Goal: Information Seeking & Learning: Compare options

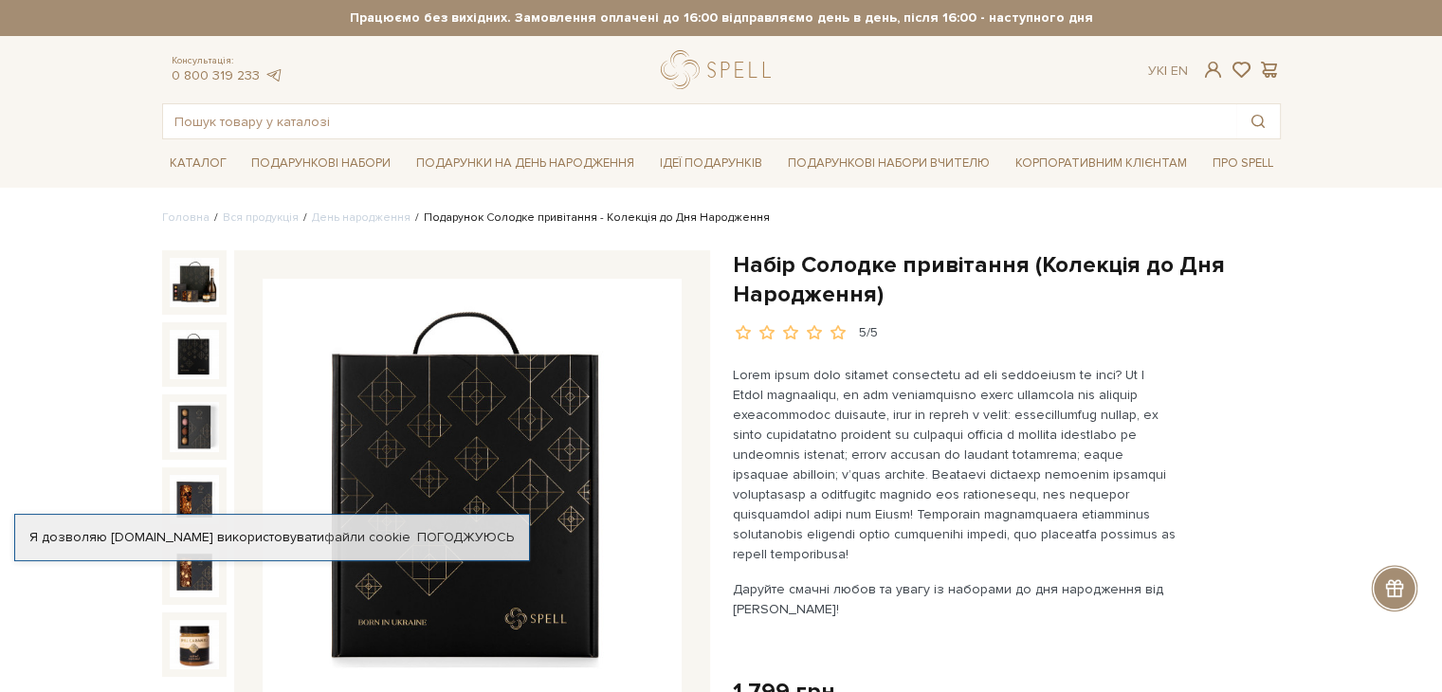
click at [195, 368] on img at bounding box center [194, 354] width 49 height 49
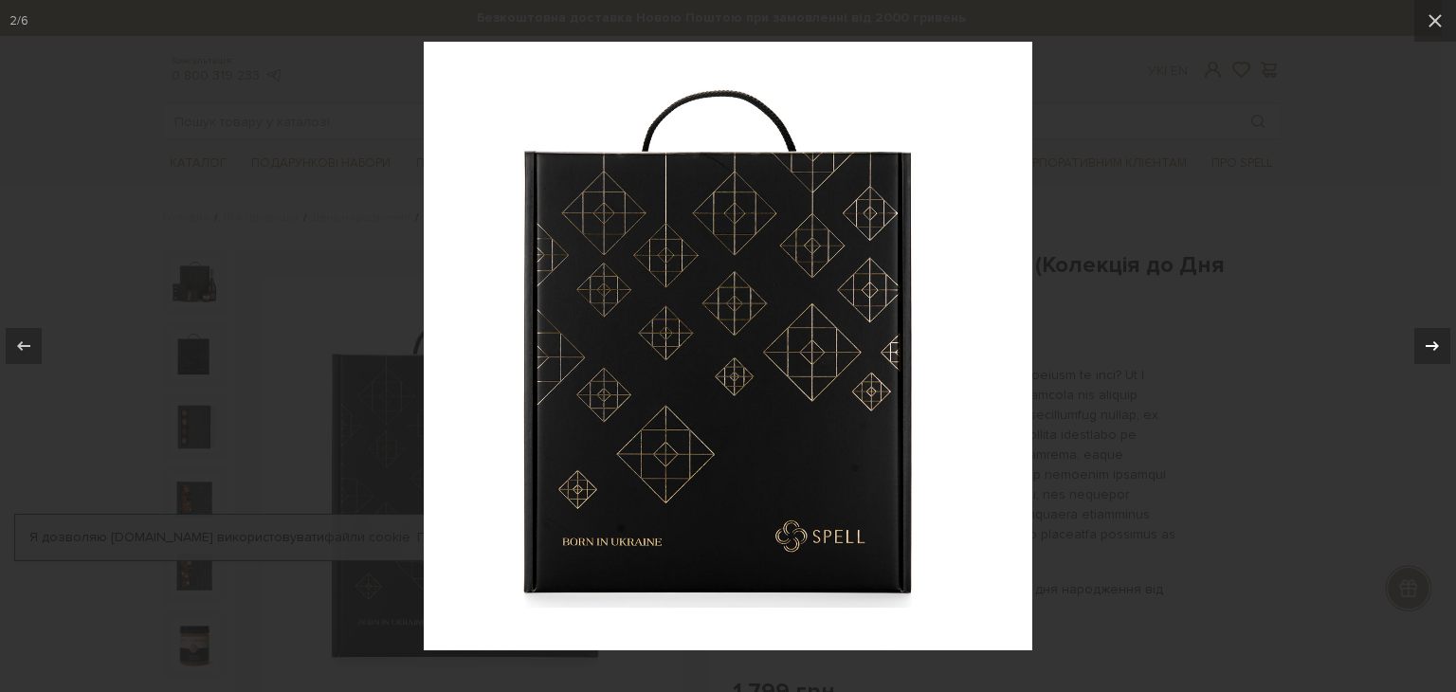
click at [1435, 343] on icon at bounding box center [1432, 345] width 13 height 9
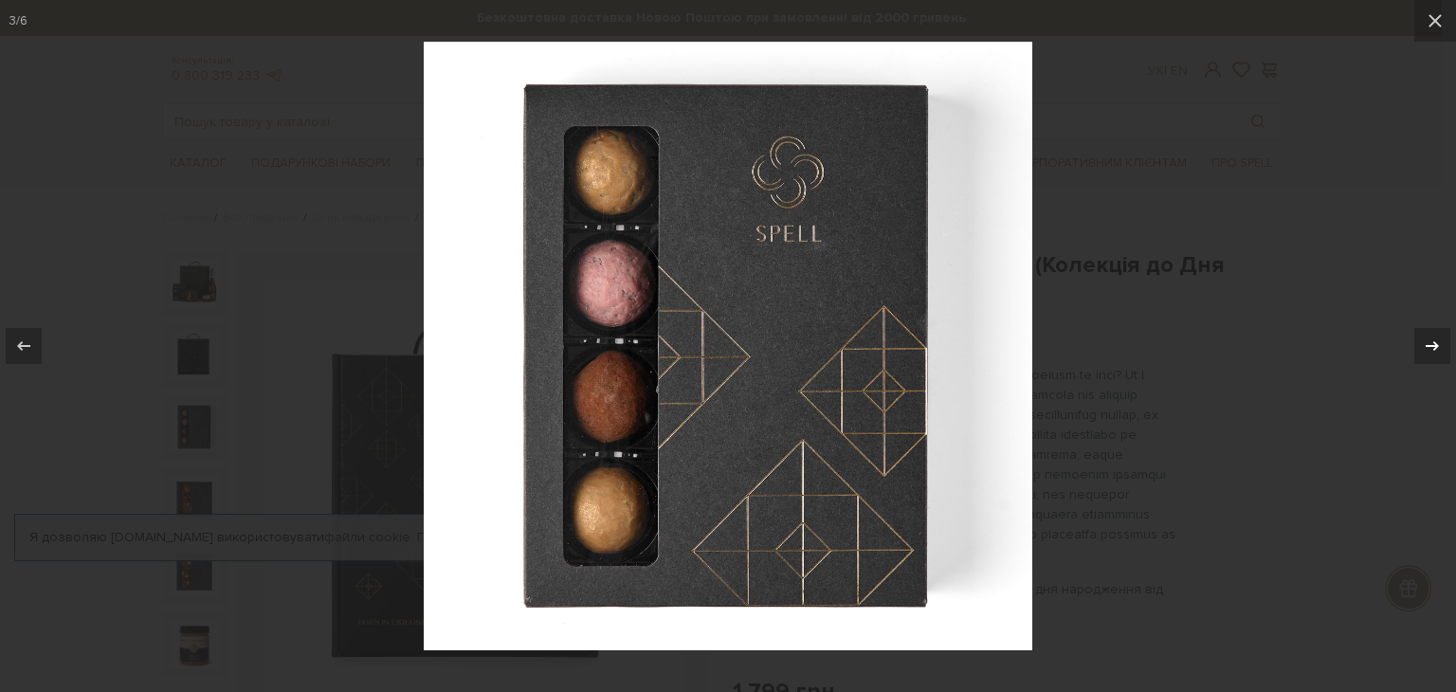
click at [1435, 343] on icon at bounding box center [1432, 345] width 13 height 9
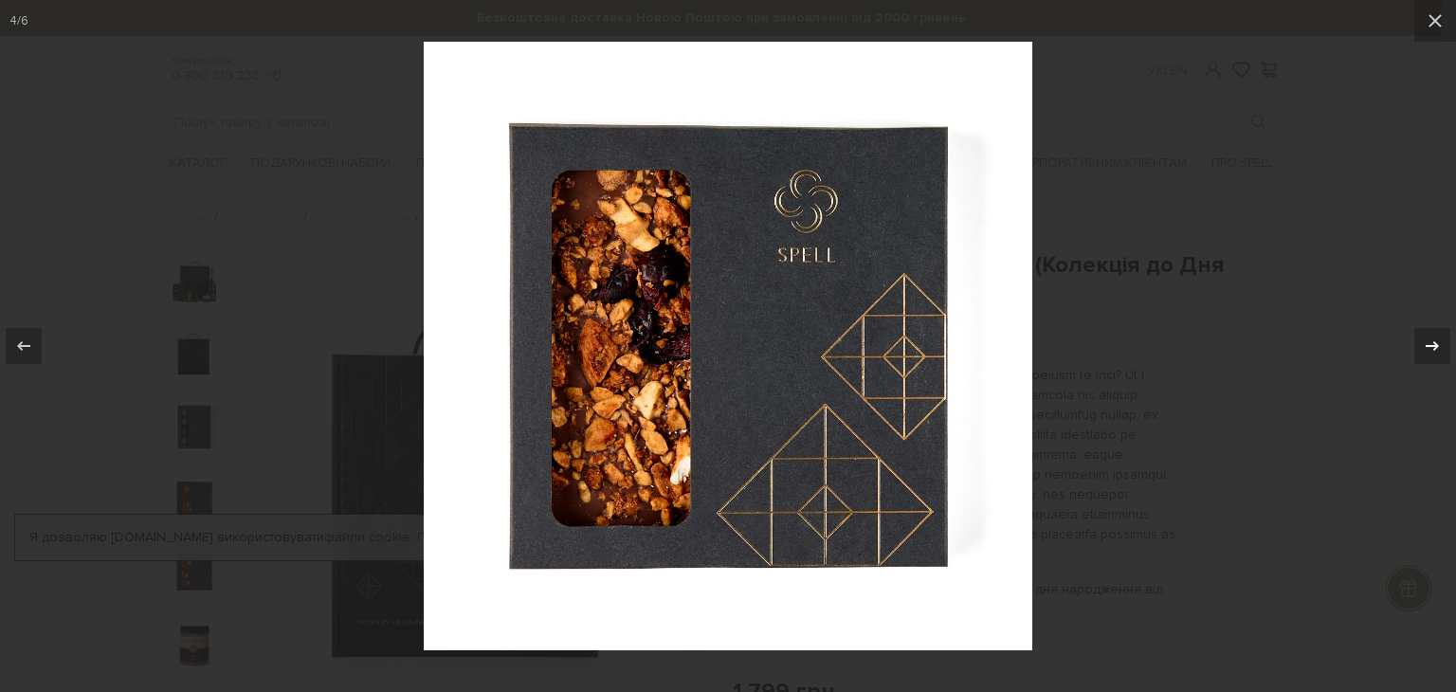
click at [1435, 343] on icon at bounding box center [1432, 345] width 13 height 9
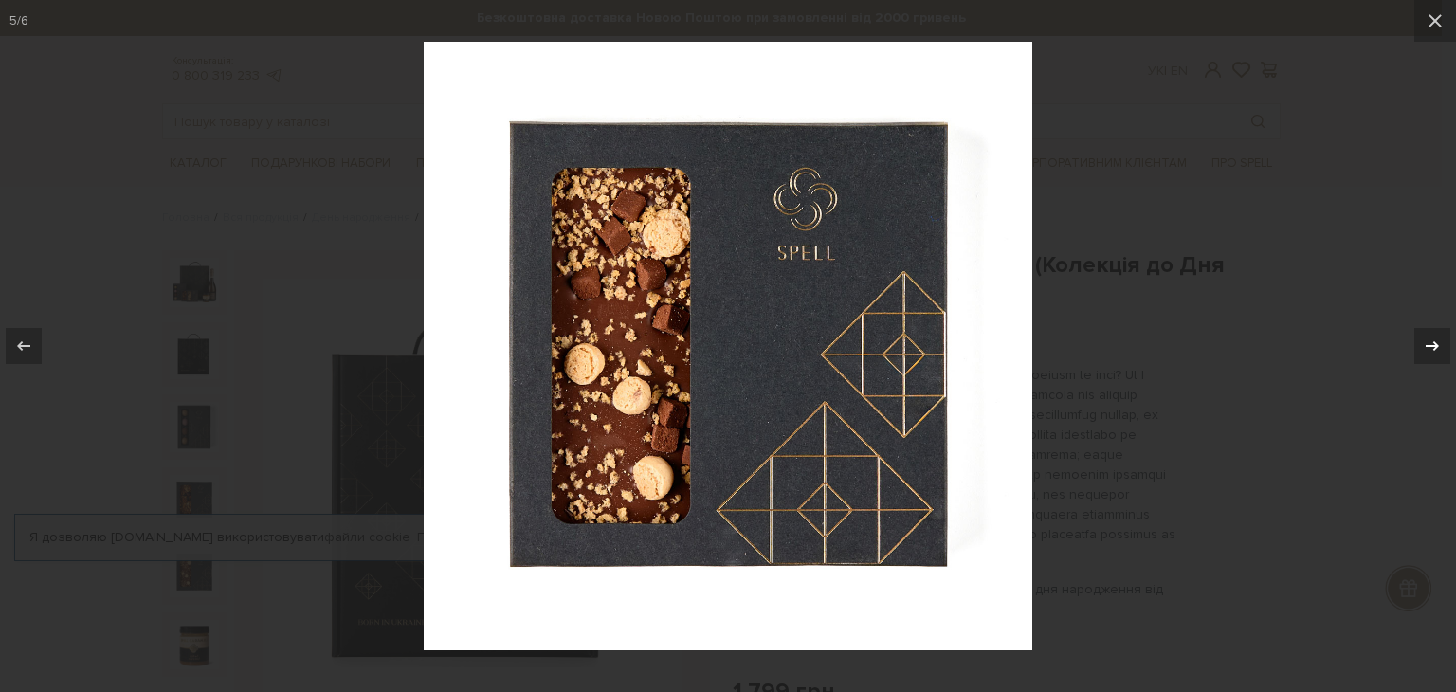
click at [1435, 343] on icon at bounding box center [1432, 345] width 13 height 9
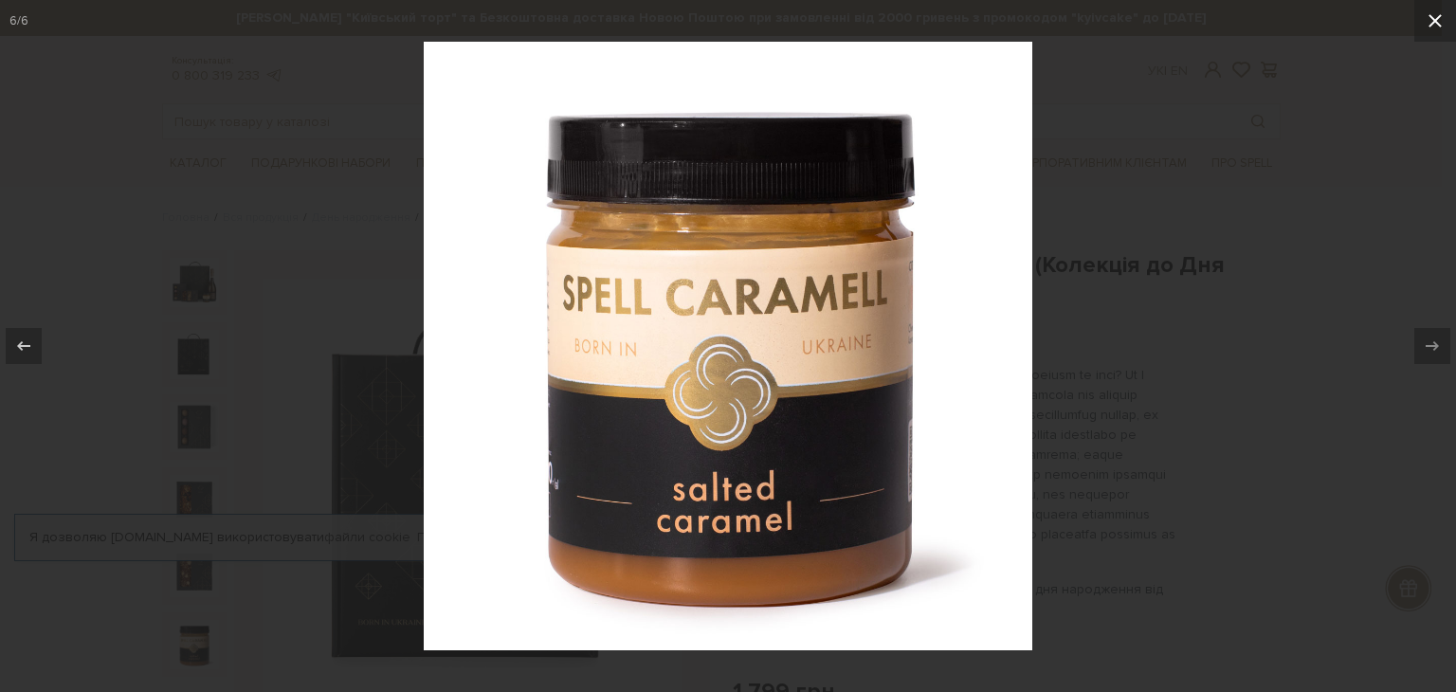
drag, startPoint x: 1425, startPoint y: 35, endPoint x: 1058, endPoint y: 183, distance: 395.5
click at [1426, 35] on button at bounding box center [1435, 21] width 42 height 42
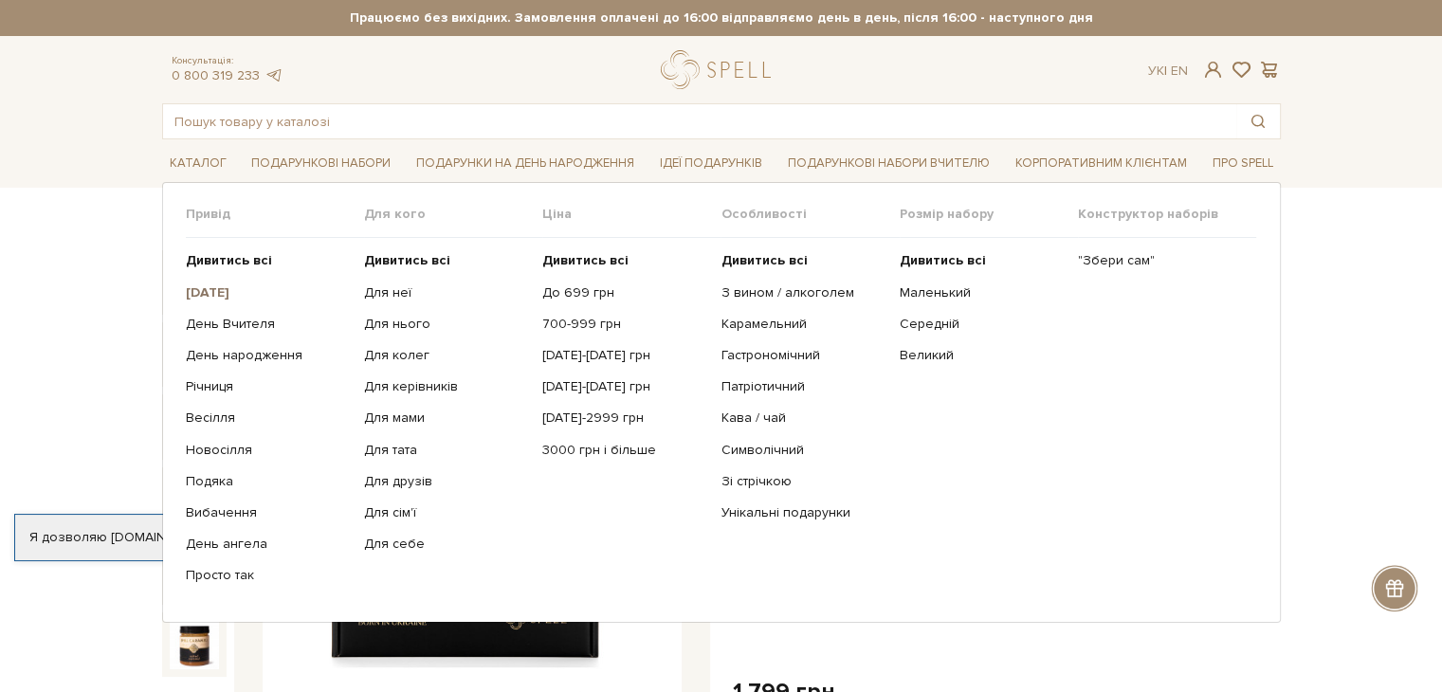
click at [206, 293] on b "[DATE]" at bounding box center [208, 292] width 44 height 16
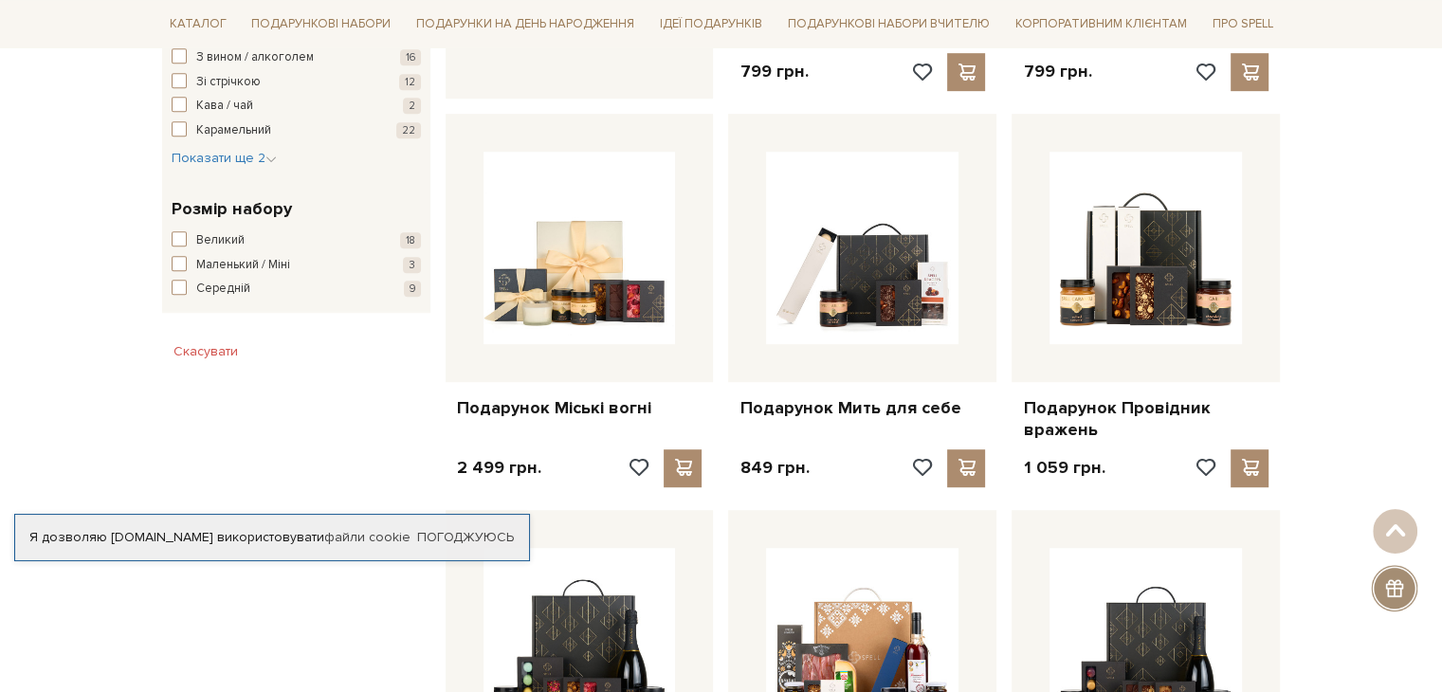
scroll to position [1232, 0]
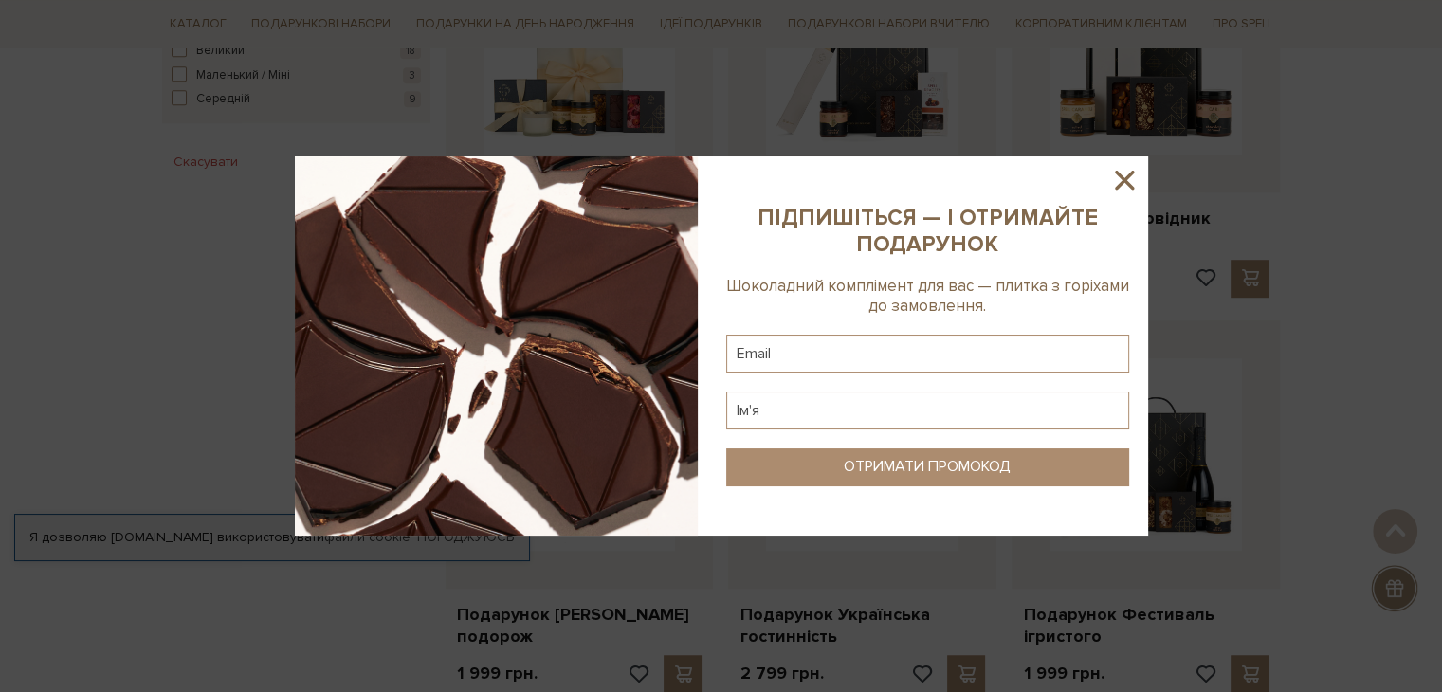
click at [1126, 178] on icon at bounding box center [1124, 180] width 19 height 19
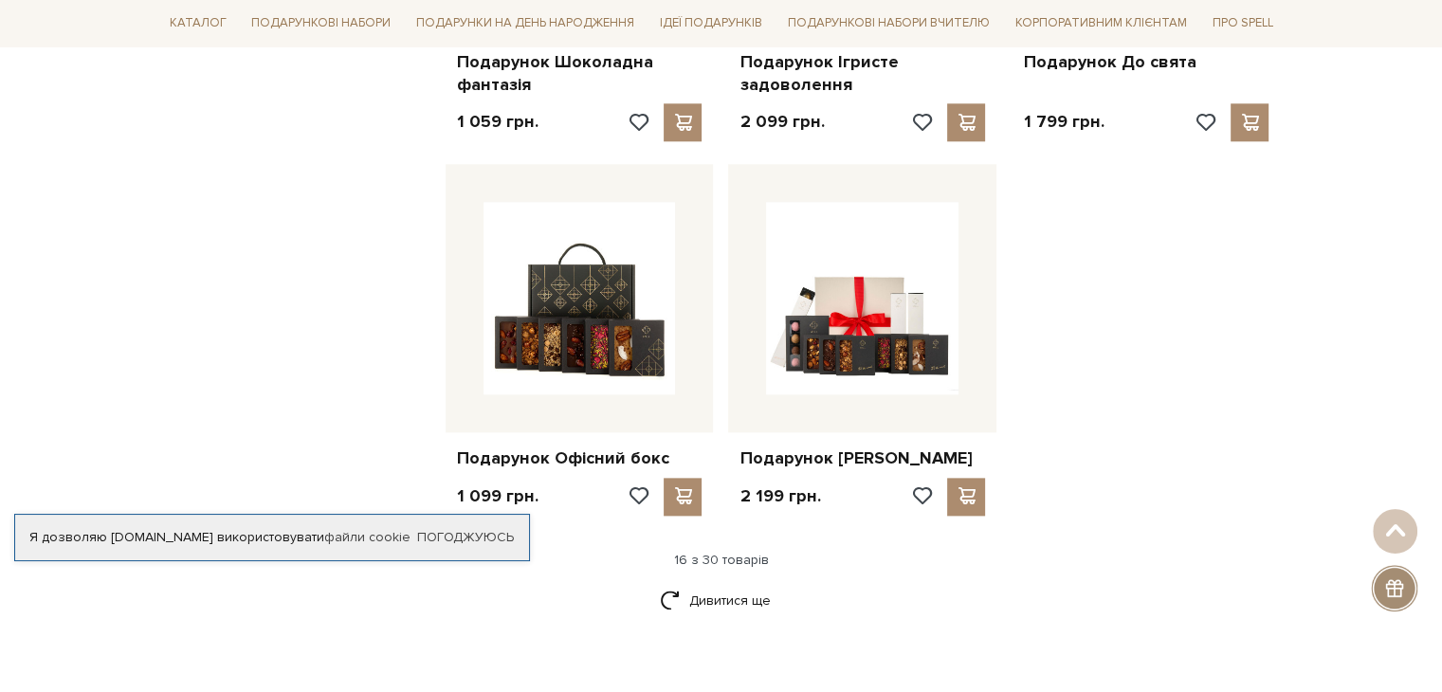
scroll to position [1991, 0]
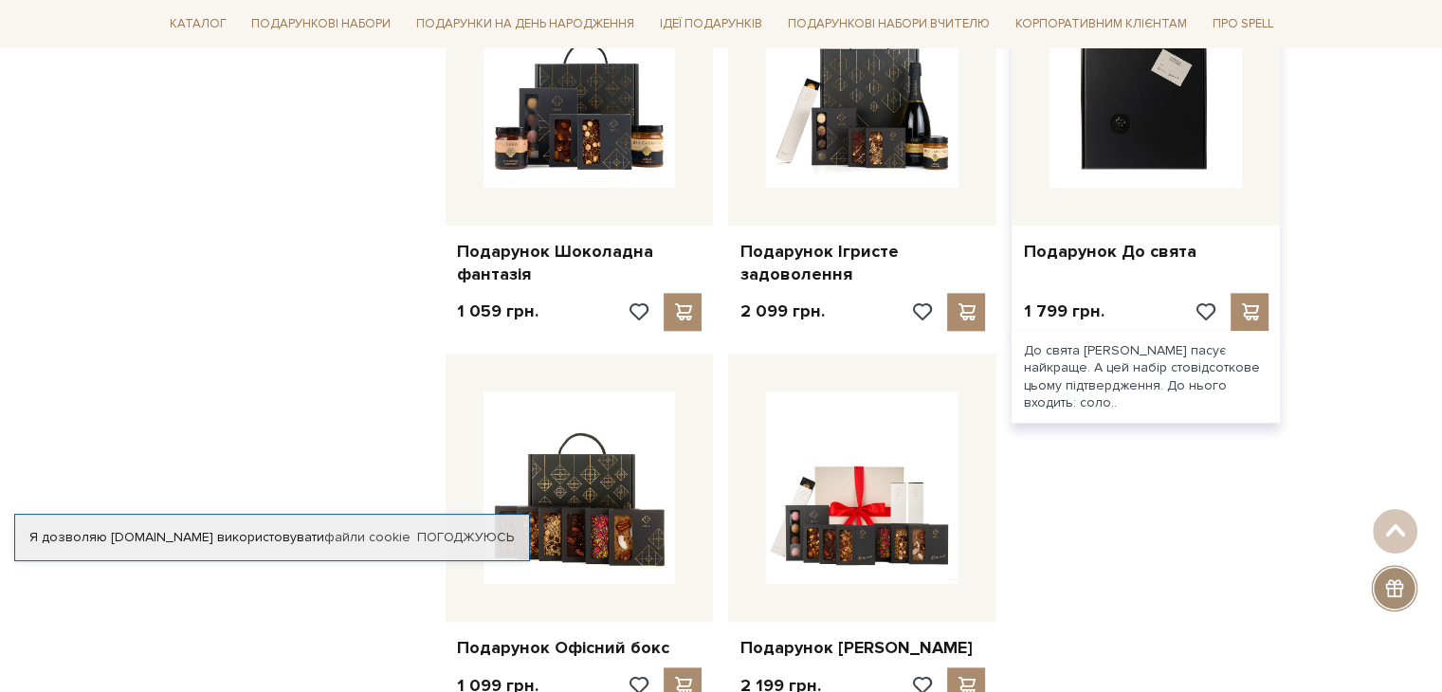
click at [1167, 137] on img at bounding box center [1145, 91] width 192 height 192
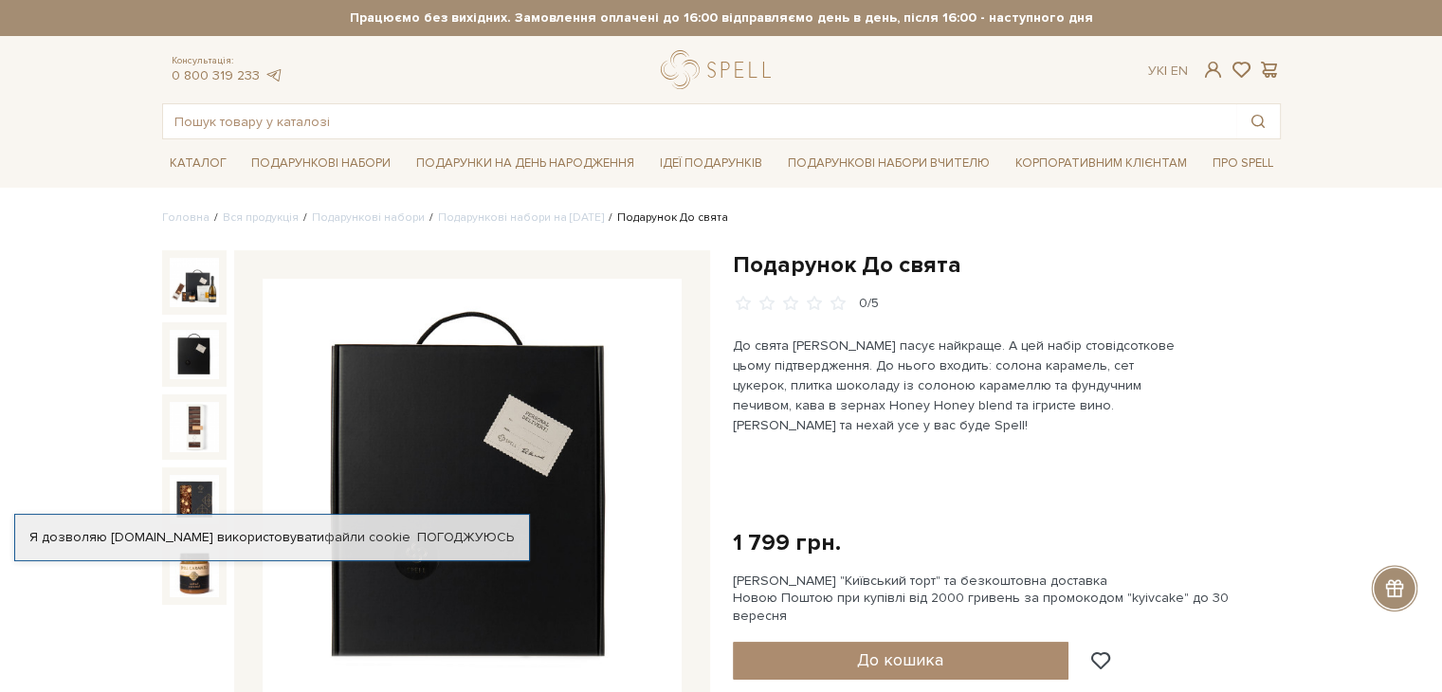
click at [182, 354] on img at bounding box center [194, 354] width 49 height 49
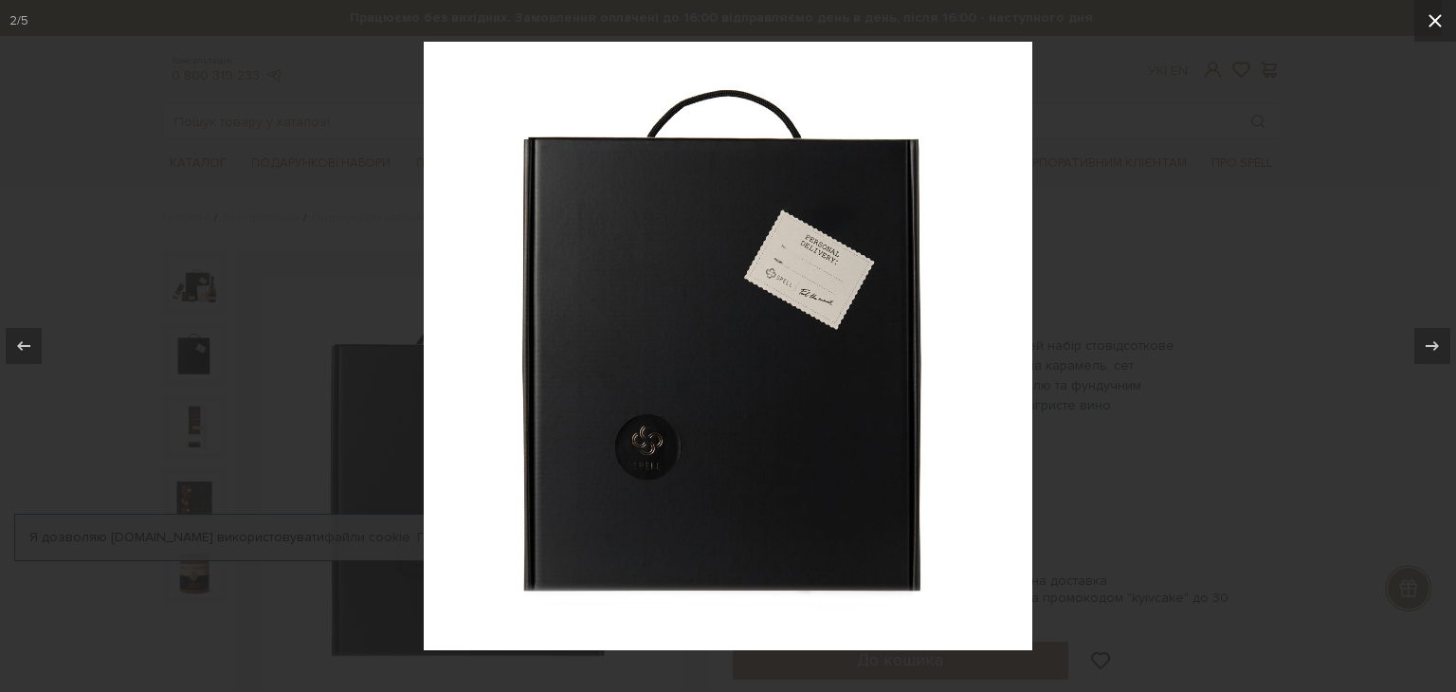
click at [1430, 26] on icon at bounding box center [1435, 20] width 13 height 13
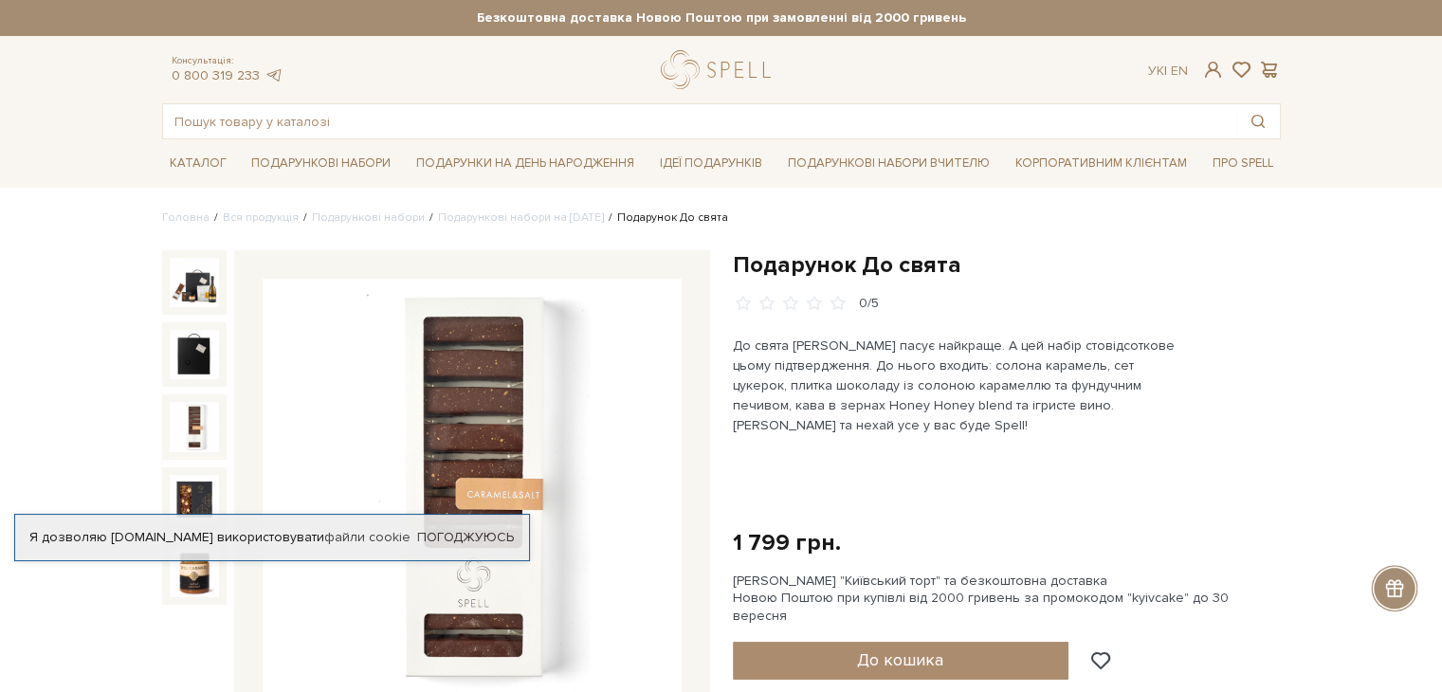
click at [186, 436] on img at bounding box center [194, 426] width 49 height 49
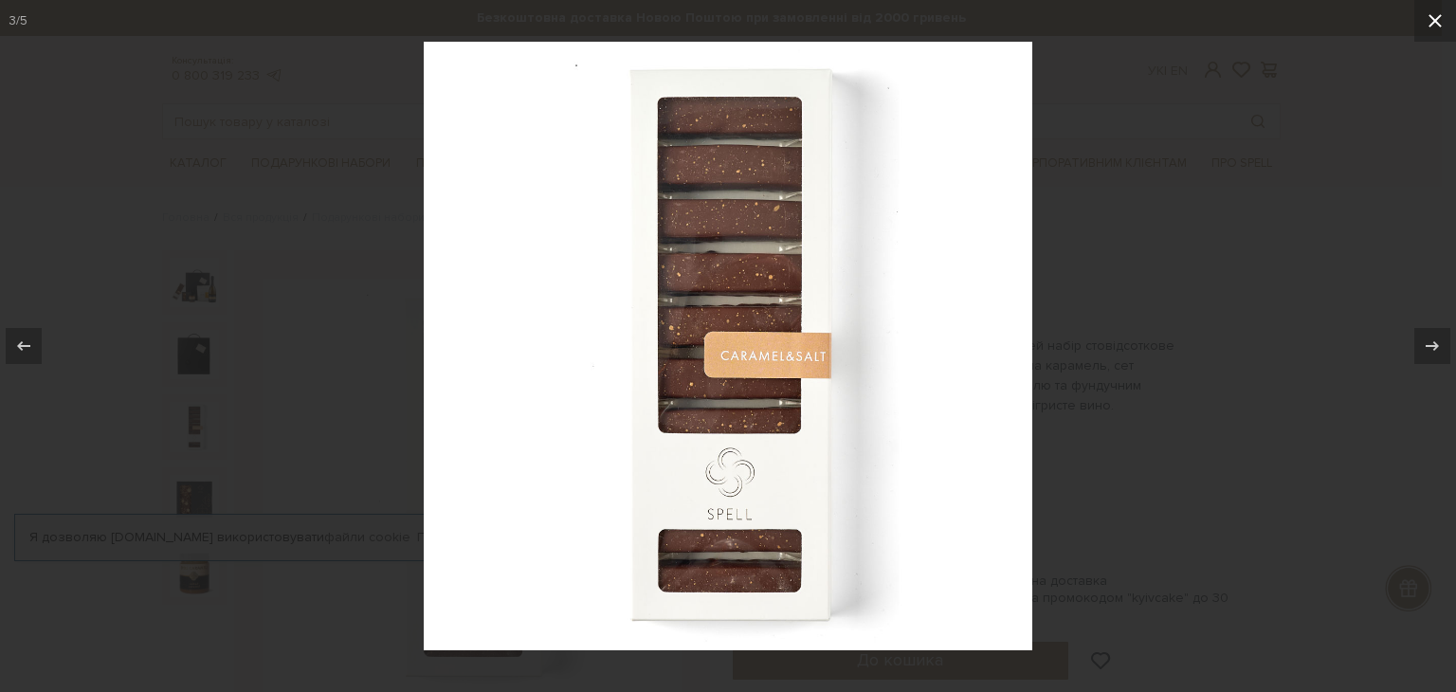
click at [1433, 17] on icon at bounding box center [1435, 20] width 23 height 23
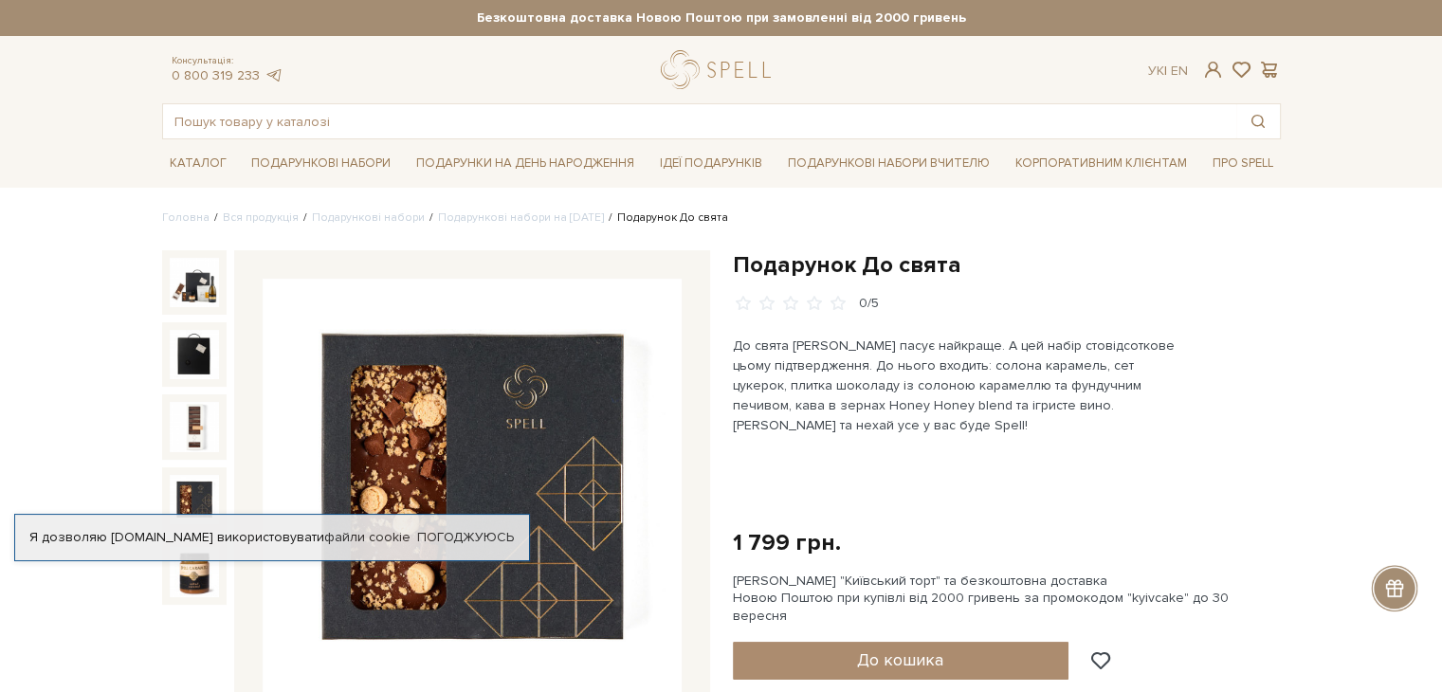
click at [197, 489] on img at bounding box center [194, 499] width 49 height 49
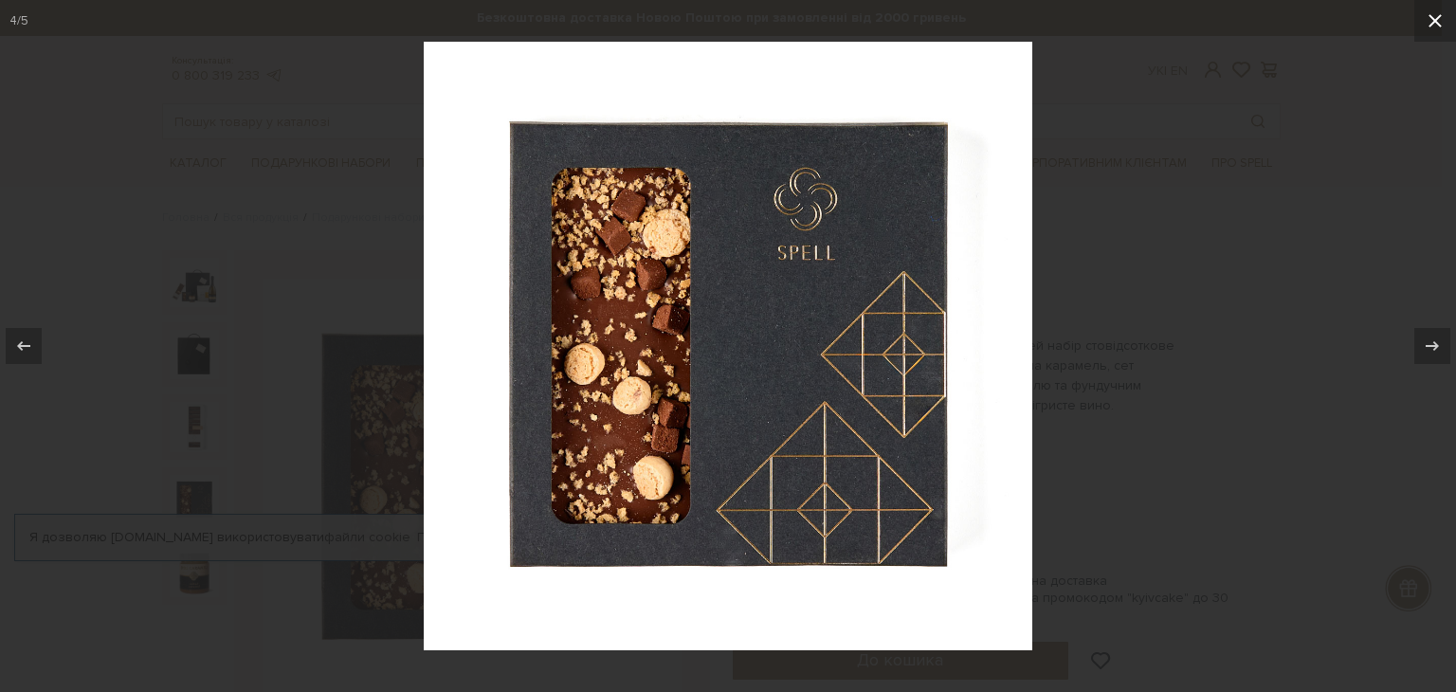
click at [1434, 29] on icon at bounding box center [1435, 20] width 23 height 23
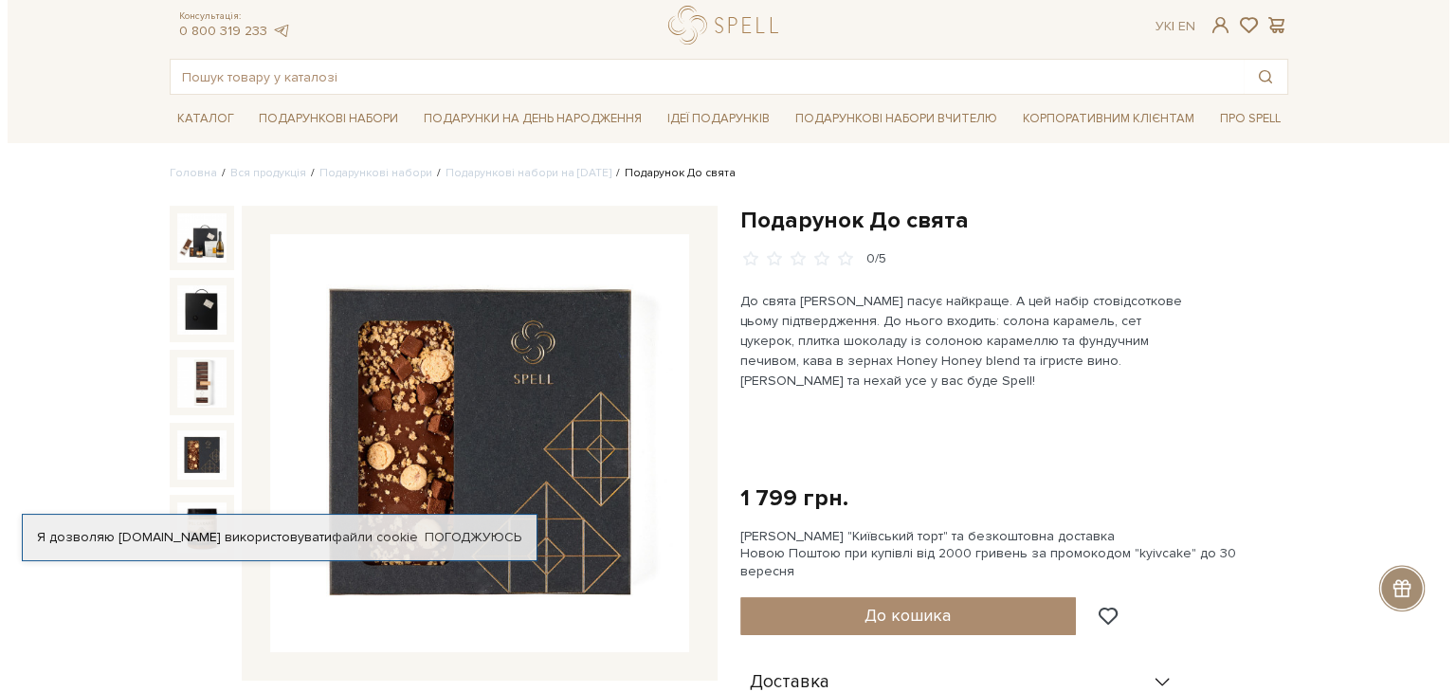
scroll to position [190, 0]
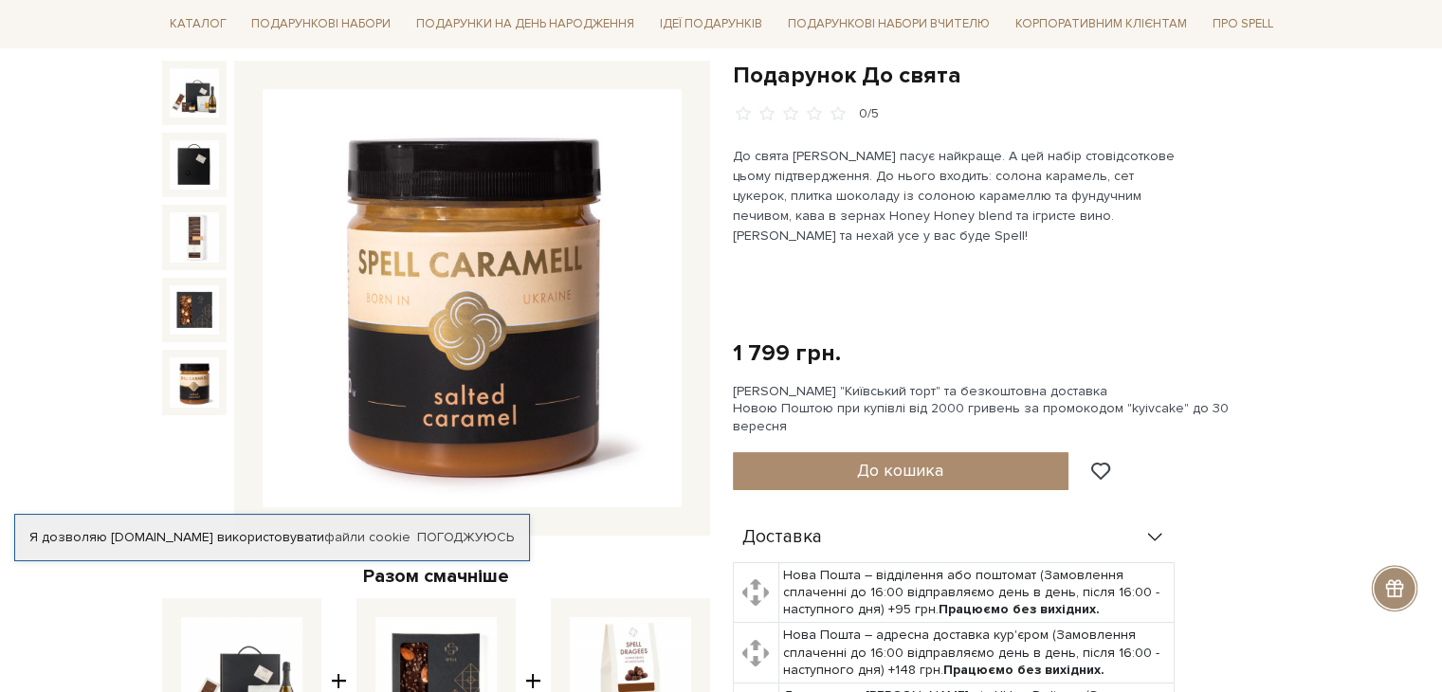
click at [208, 388] on img at bounding box center [194, 381] width 49 height 49
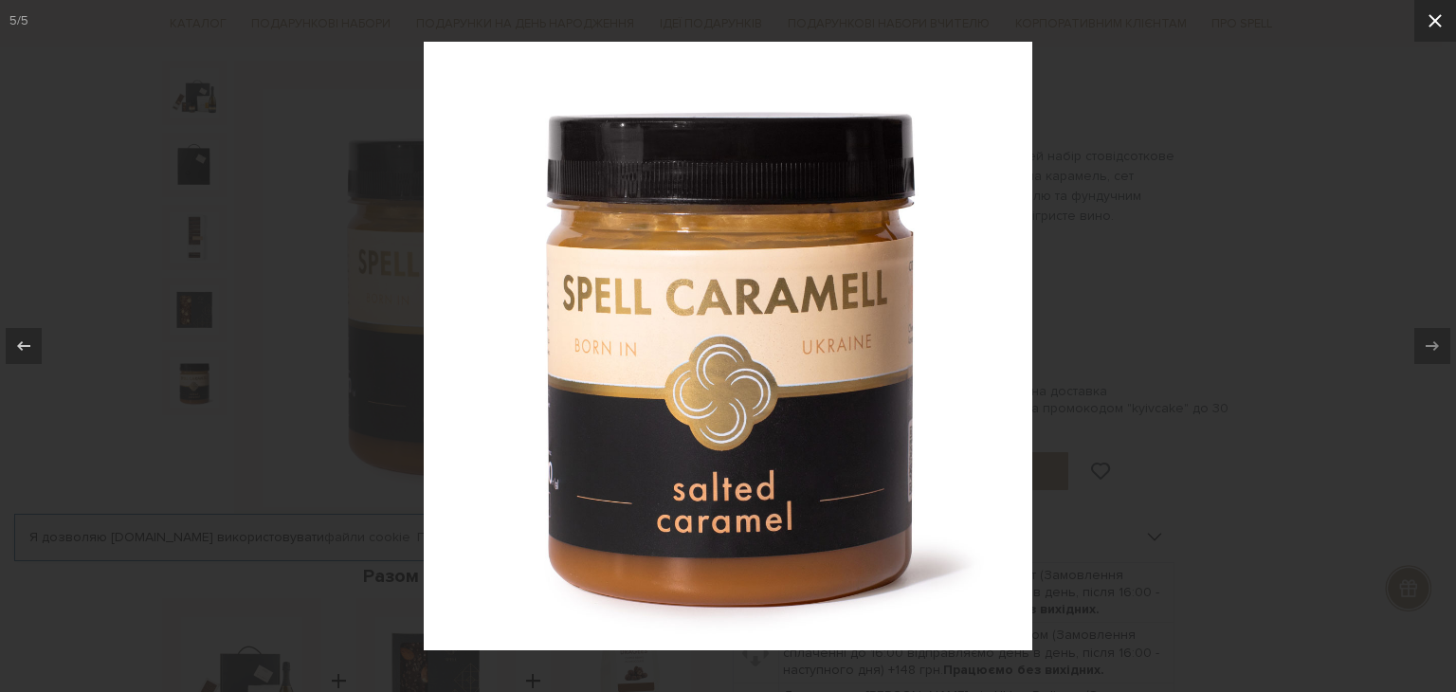
click at [1428, 31] on icon at bounding box center [1435, 20] width 23 height 23
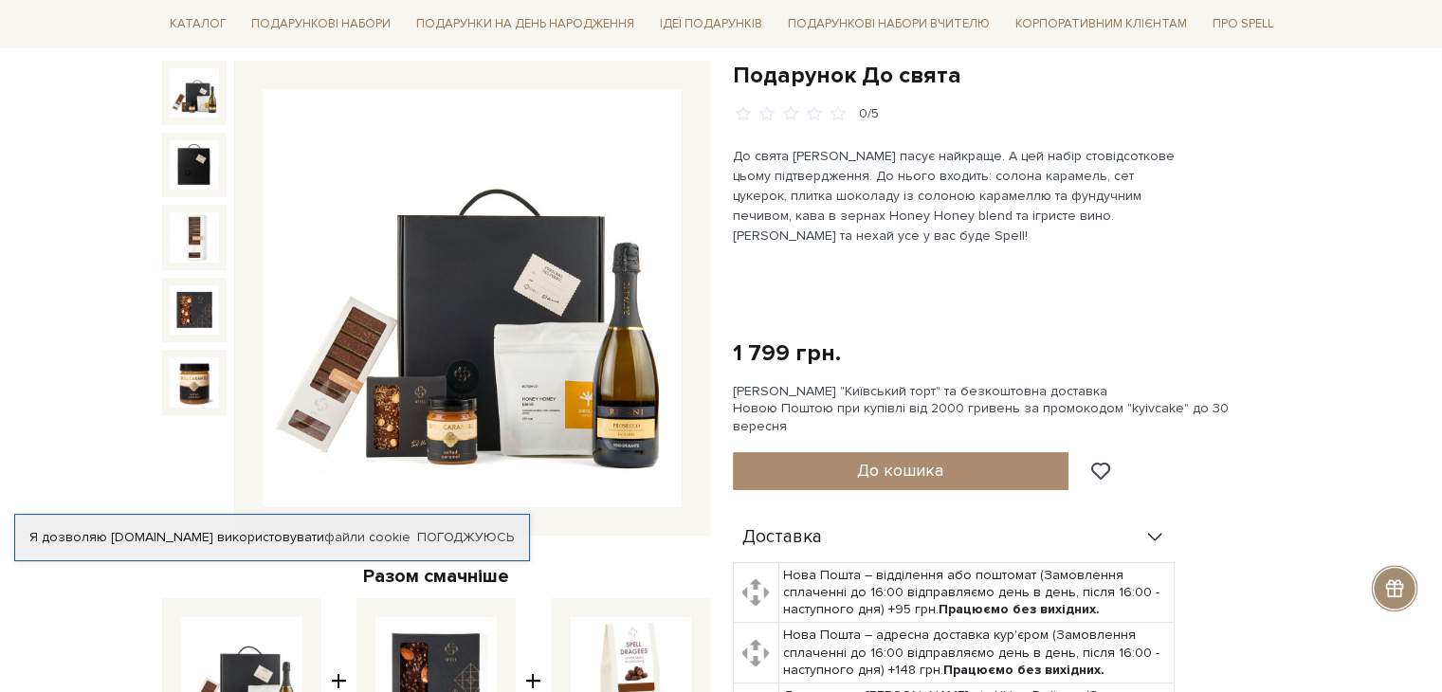
click at [204, 85] on img at bounding box center [194, 92] width 49 height 49
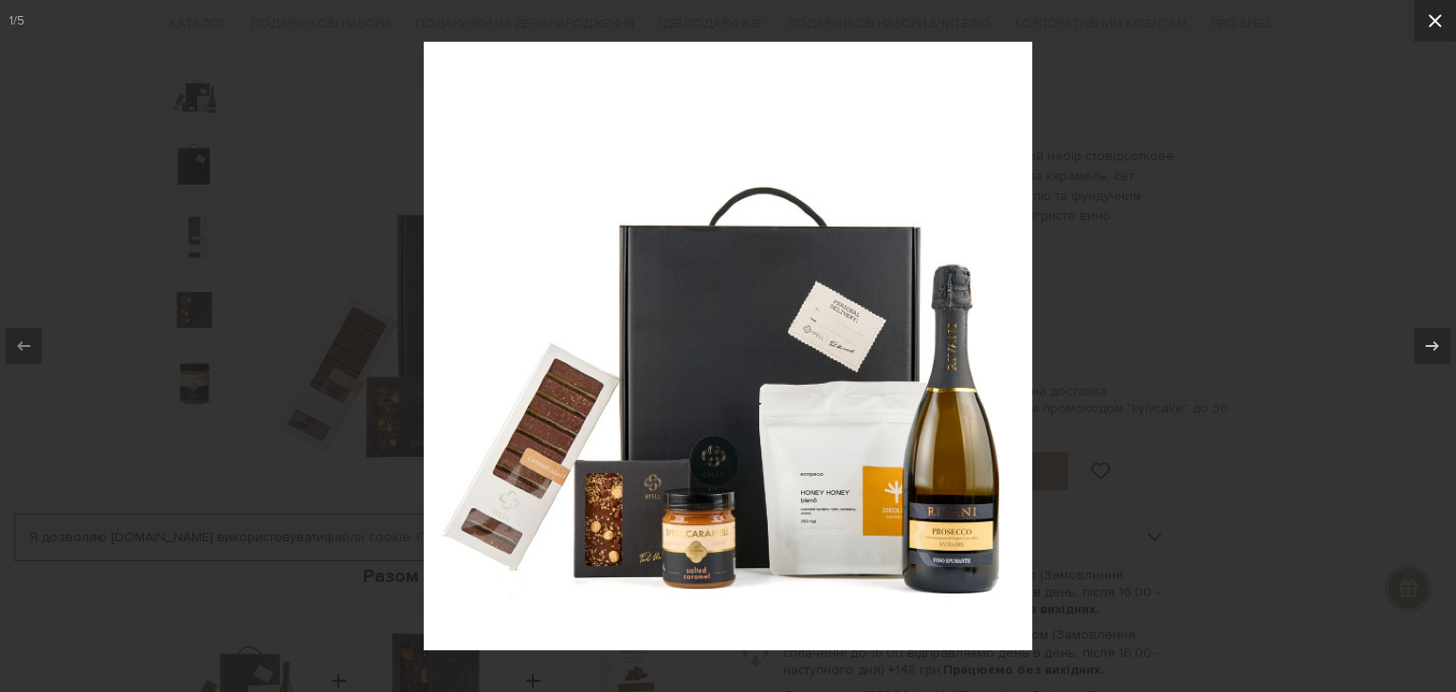
click at [1430, 24] on icon at bounding box center [1435, 20] width 23 height 23
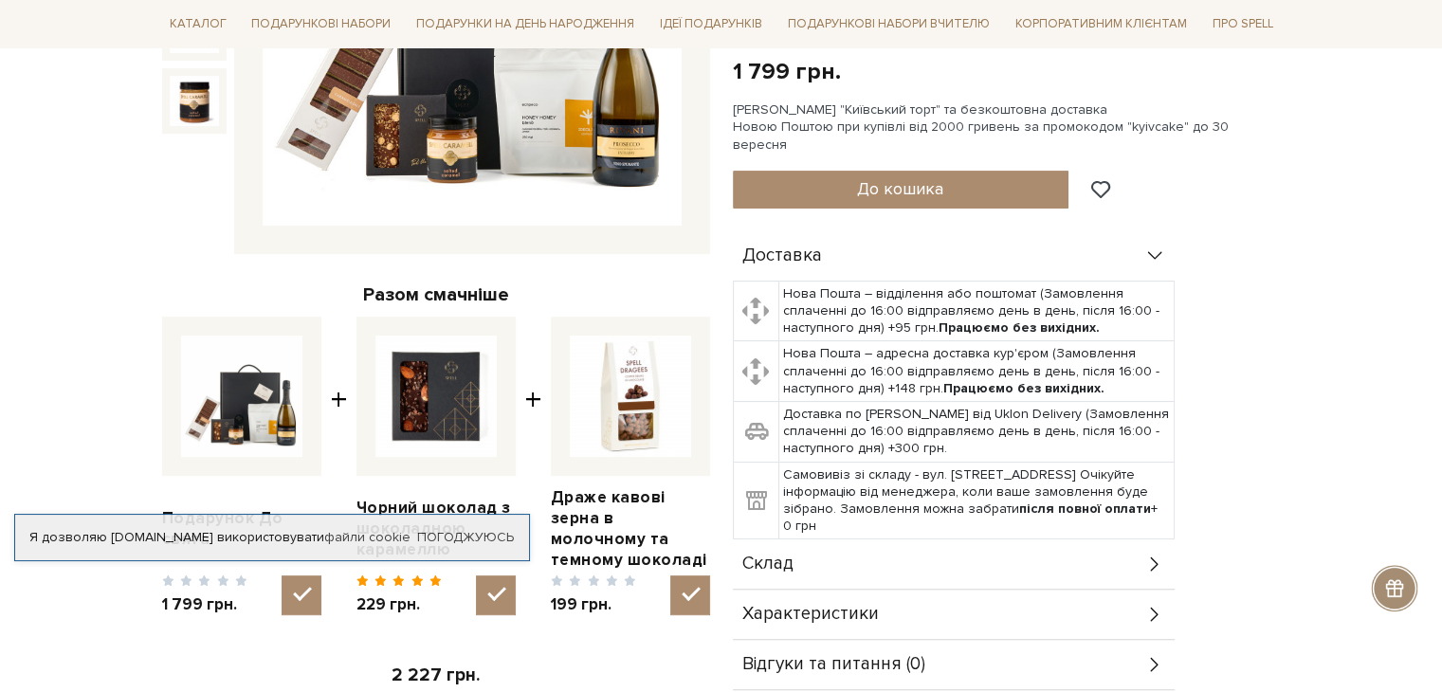
scroll to position [569, 0]
